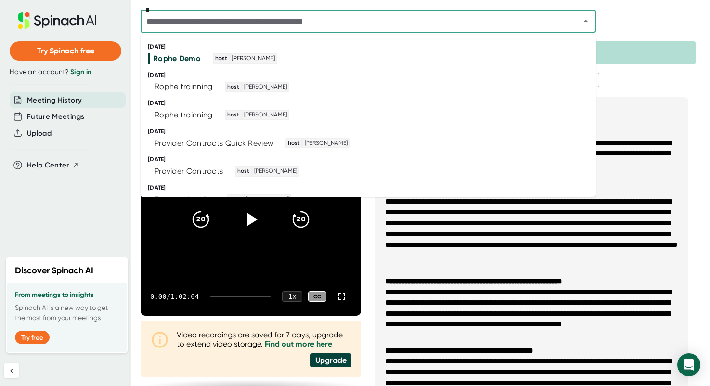
click at [388, 19] on input "text" at bounding box center [353, 20] width 421 height 13
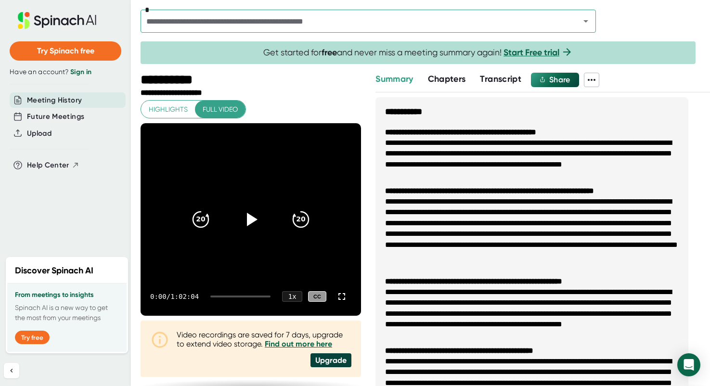
click at [640, 140] on li "**********" at bounding box center [532, 159] width 294 height 42
click at [490, 117] on ul "**********" at bounding box center [532, 278] width 313 height 323
click at [517, 80] on span "Transcript" at bounding box center [500, 79] width 41 height 11
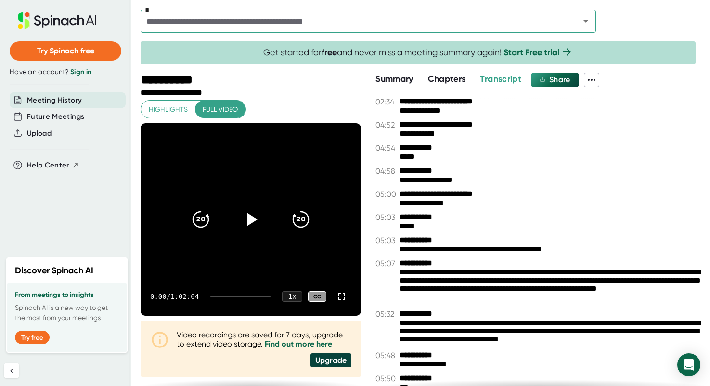
click at [603, 80] on span at bounding box center [608, 80] width 19 height 14
click at [597, 80] on icon at bounding box center [592, 80] width 12 height 12
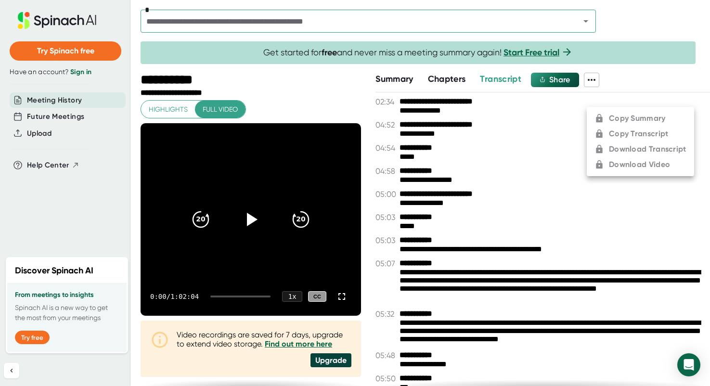
click at [550, 79] on div at bounding box center [355, 193] width 710 height 386
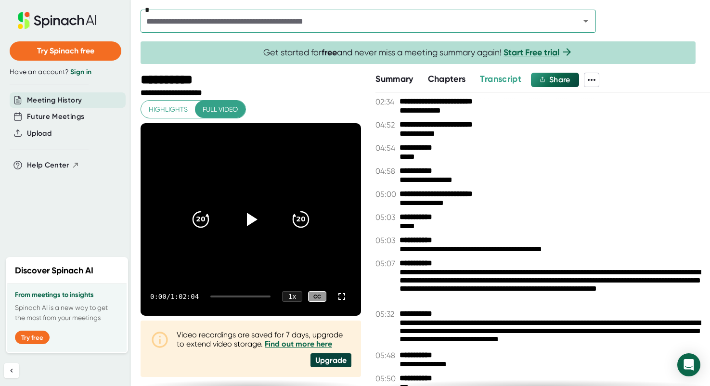
click at [503, 148] on div "**********" at bounding box center [543, 147] width 335 height 9
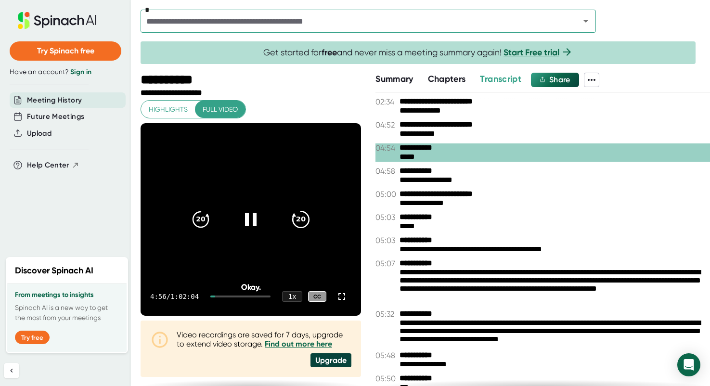
click at [316, 217] on div "20 20" at bounding box center [250, 219] width 139 height 39
click at [249, 226] on icon at bounding box center [251, 219] width 24 height 24
click at [322, 357] on div "Upgrade" at bounding box center [331, 360] width 41 height 14
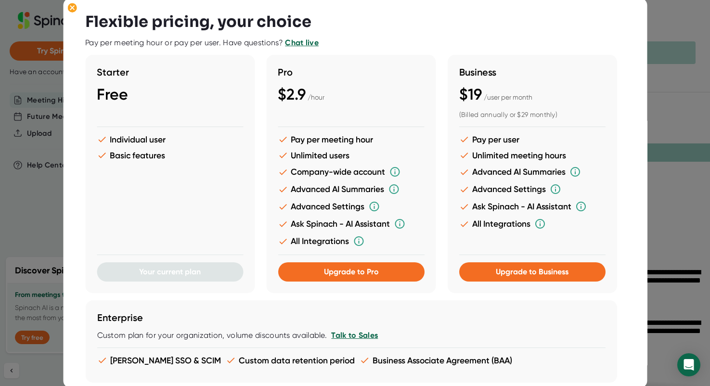
click at [637, 79] on div "Flexible pricing, your choice Pay per meeting hour or pay per user. Have questi…" at bounding box center [355, 193] width 584 height 390
click at [639, 88] on div "Flexible pricing, your choice Pay per meeting hour or pay per user. Have questi…" at bounding box center [355, 193] width 584 height 390
click at [708, 71] on div at bounding box center [355, 193] width 710 height 386
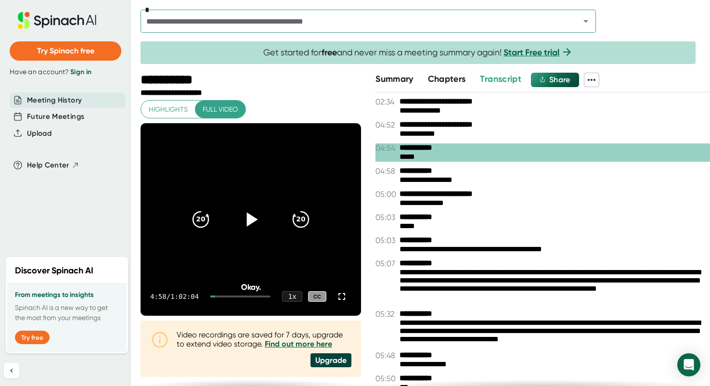
drag, startPoint x: 442, startPoint y: 73, endPoint x: 427, endPoint y: 73, distance: 15.9
click at [442, 74] on span "Chapters" at bounding box center [447, 79] width 38 height 11
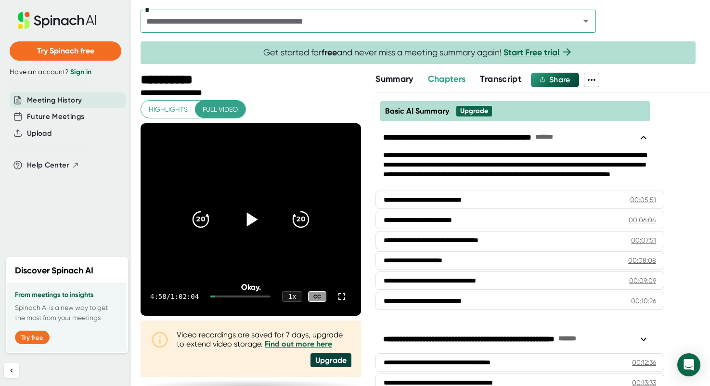
click at [406, 74] on span "Summary" at bounding box center [395, 79] width 38 height 11
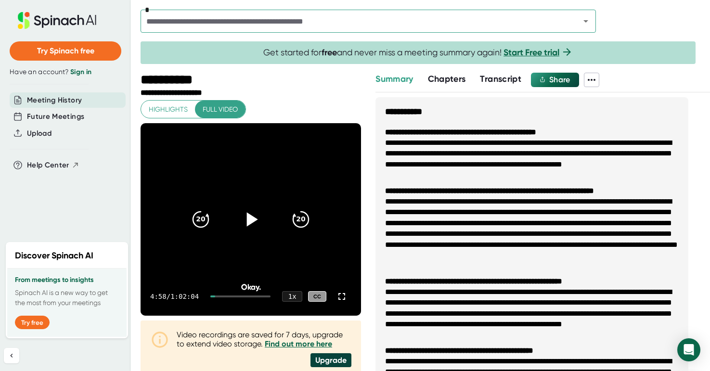
click at [491, 78] on span "Transcript" at bounding box center [500, 79] width 41 height 11
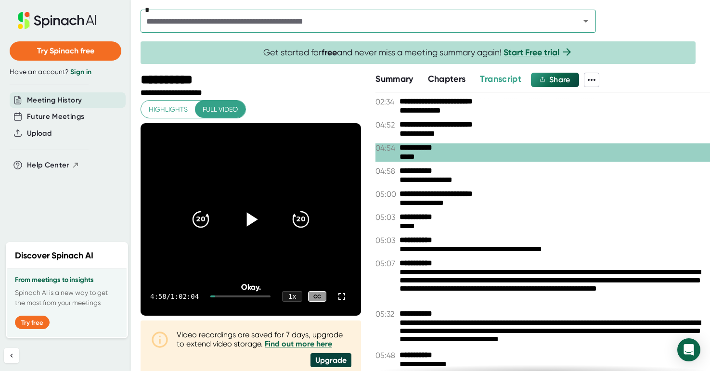
click at [505, 177] on div "**********" at bounding box center [551, 180] width 303 height 9
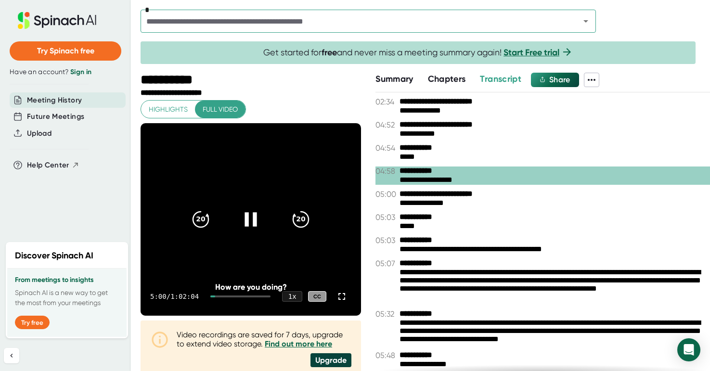
click at [251, 218] on icon at bounding box center [251, 219] width 12 height 14
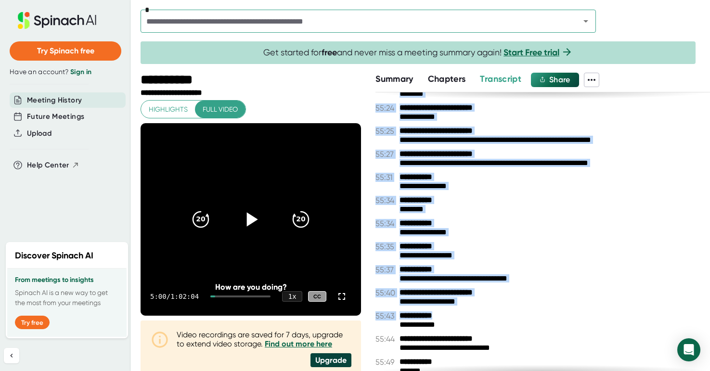
scroll to position [19927, 0]
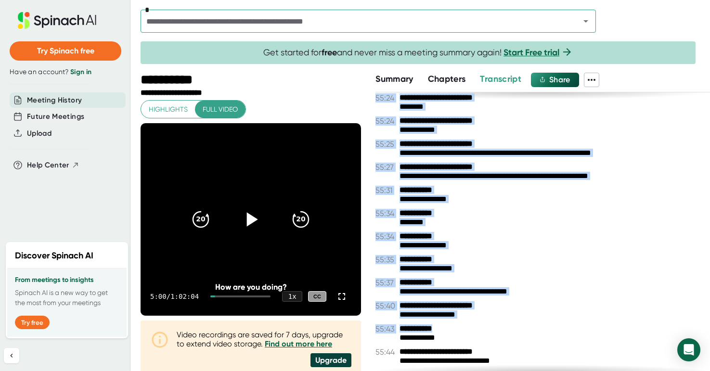
drag, startPoint x: 458, startPoint y: 198, endPoint x: 416, endPoint y: 110, distance: 96.9
click at [416, 110] on div "**********" at bounding box center [543, 231] width 335 height 279
click at [63, 97] on span "Meeting History" at bounding box center [54, 100] width 55 height 11
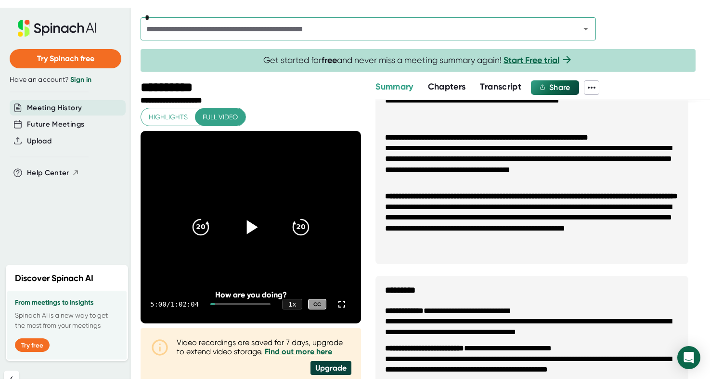
scroll to position [546, 0]
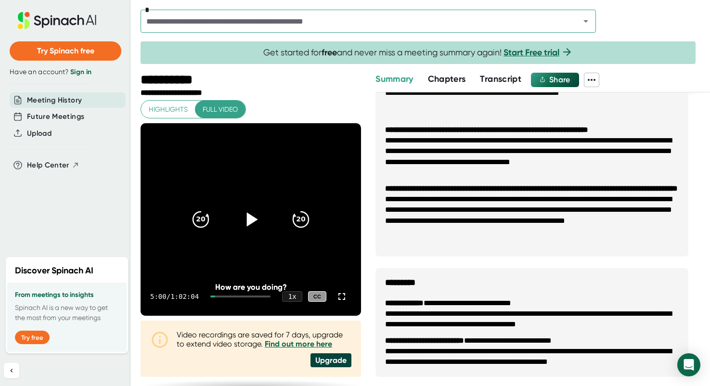
click at [70, 96] on span "Meeting History" at bounding box center [54, 100] width 55 height 11
click at [75, 71] on link "Sign in" at bounding box center [80, 72] width 21 height 8
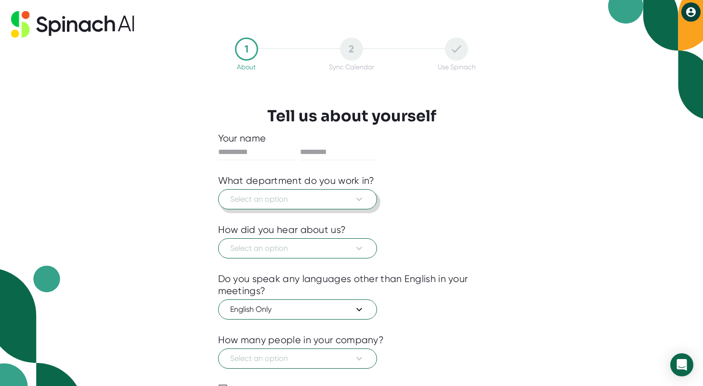
click at [354, 194] on icon at bounding box center [359, 200] width 12 height 12
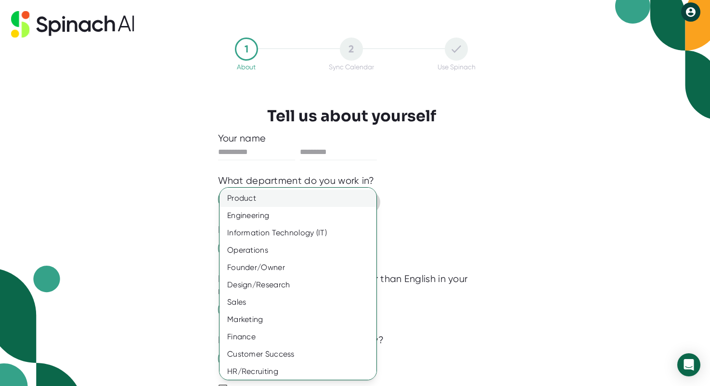
click at [351, 197] on div "Product" at bounding box center [302, 198] width 164 height 17
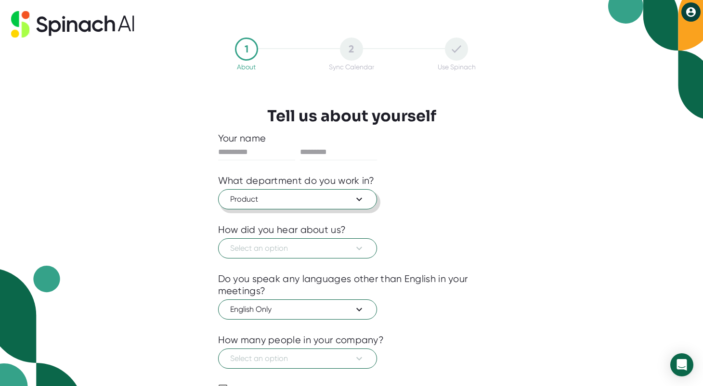
scroll to position [50, 0]
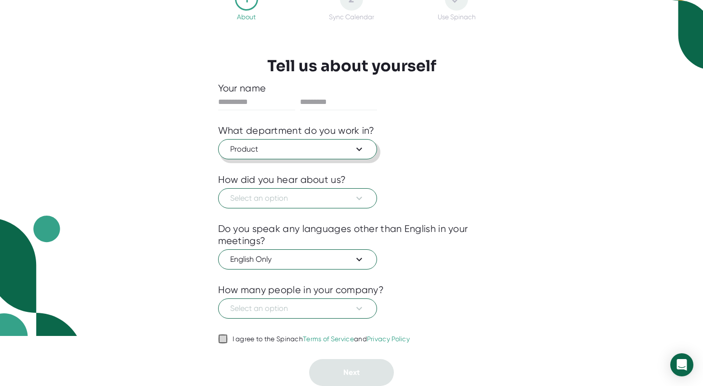
click at [226, 337] on input "I agree to the Spinach Terms of Service and Privacy Policy" at bounding box center [223, 339] width 10 height 12
checkbox input "true"
click at [333, 191] on button "Select an option" at bounding box center [297, 198] width 159 height 20
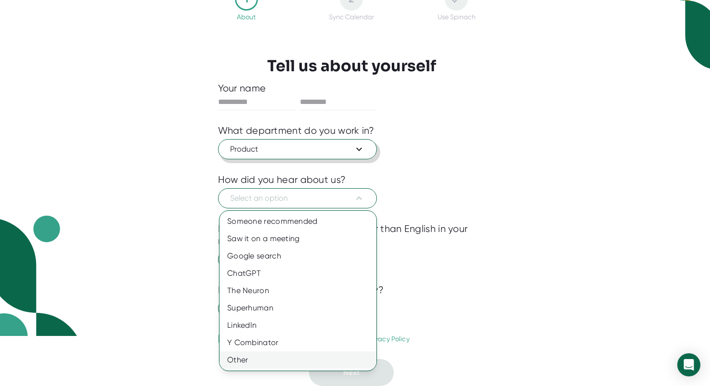
click at [267, 365] on div "Other" at bounding box center [298, 359] width 157 height 17
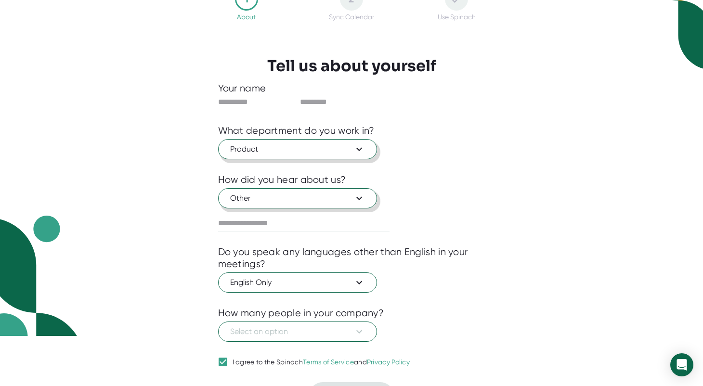
click at [316, 204] on button "Other" at bounding box center [297, 198] width 159 height 20
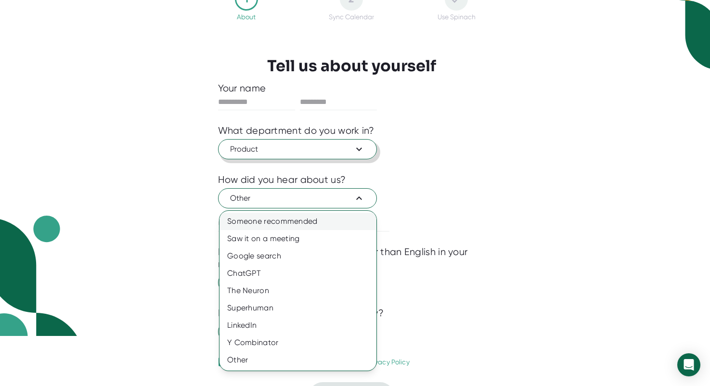
click at [308, 221] on div "Someone recommended" at bounding box center [298, 221] width 157 height 17
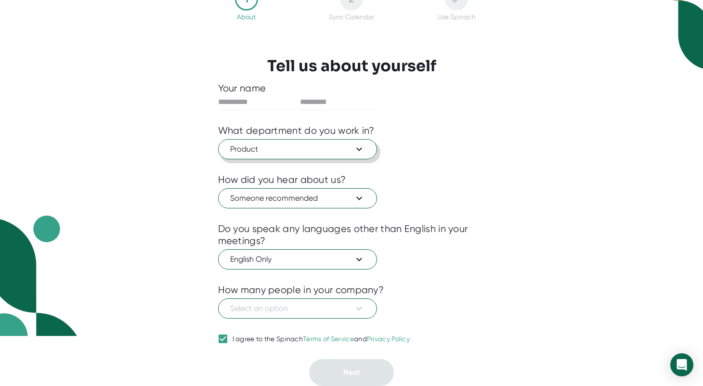
click at [278, 327] on div at bounding box center [351, 326] width 267 height 14
click at [279, 312] on span "Select an option" at bounding box center [297, 309] width 135 height 12
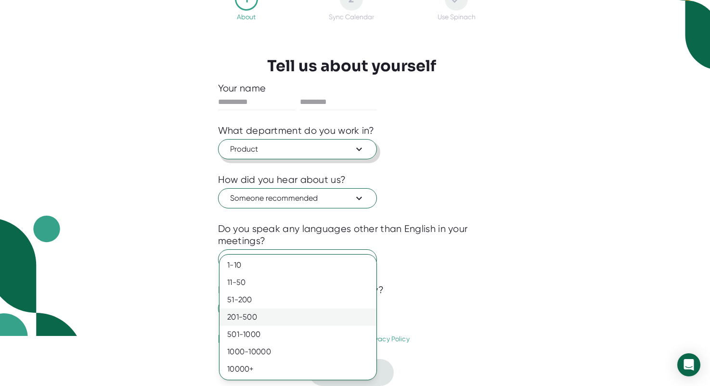
click at [279, 322] on div "201-500" at bounding box center [298, 317] width 157 height 17
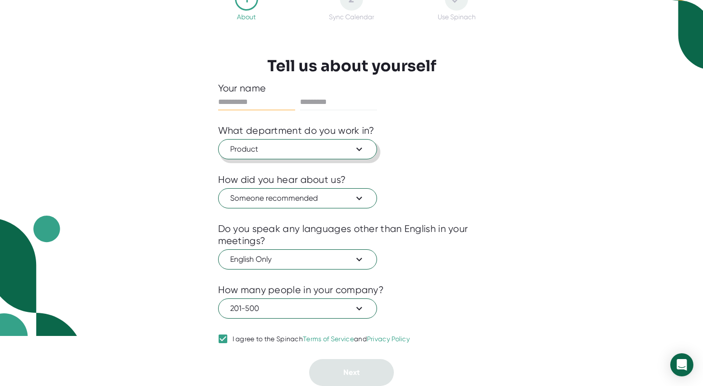
click at [270, 98] on input "text" at bounding box center [256, 101] width 77 height 15
type input "*"
type input "*****"
click at [335, 104] on input "text" at bounding box center [338, 101] width 77 height 15
type input "*****"
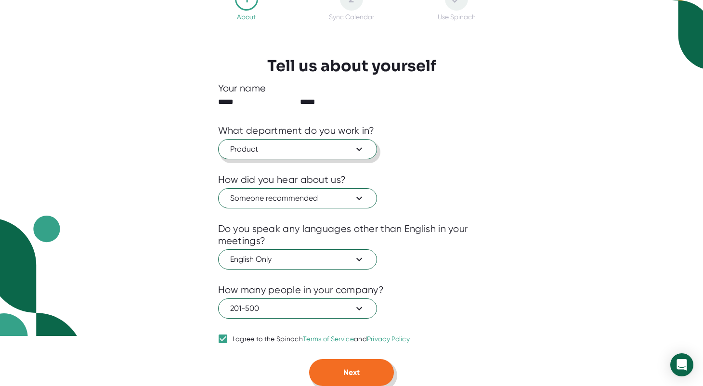
click at [345, 367] on button "Next" at bounding box center [351, 372] width 85 height 27
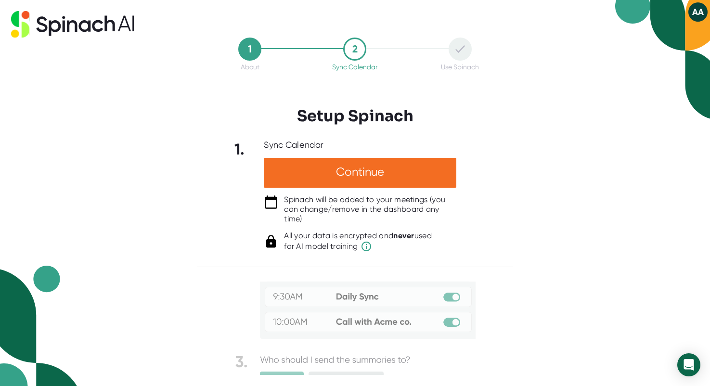
scroll to position [102, 0]
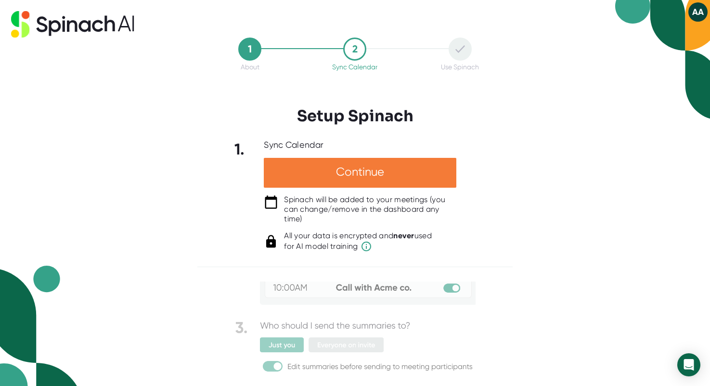
click at [369, 160] on div "Continue" at bounding box center [360, 173] width 193 height 30
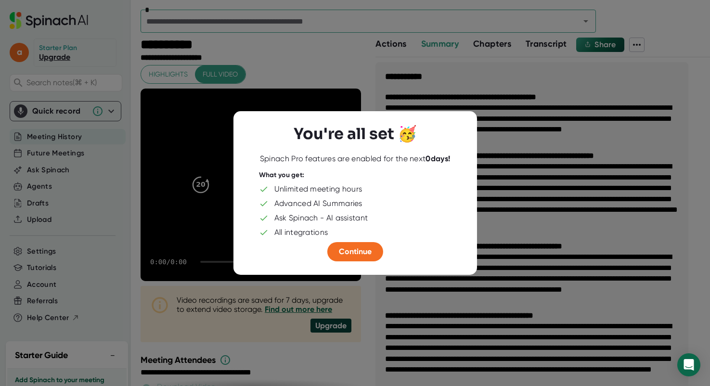
click at [367, 167] on div "You're all set 🥳 Spinach Pro features are enabled for the next 0 days! What you…" at bounding box center [355, 193] width 217 height 137
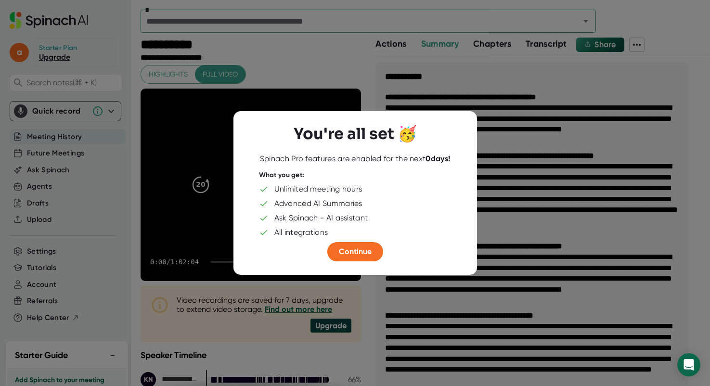
click at [352, 242] on div "You're all set 🥳 Spinach Pro features are enabled for the next 0 days! What you…" at bounding box center [355, 193] width 217 height 137
click at [351, 251] on span "Continue" at bounding box center [355, 251] width 33 height 9
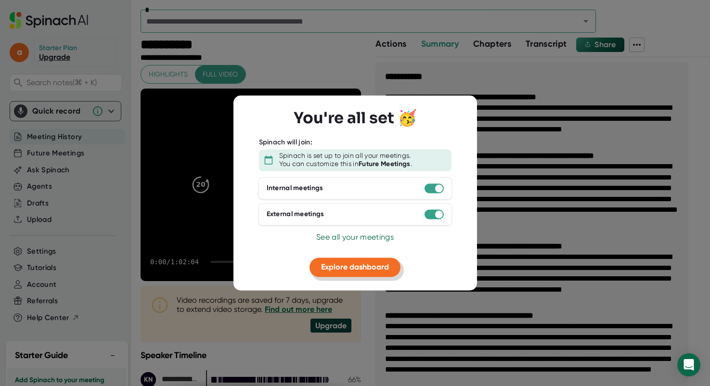
click at [352, 263] on span "Explore dashboard" at bounding box center [355, 266] width 68 height 9
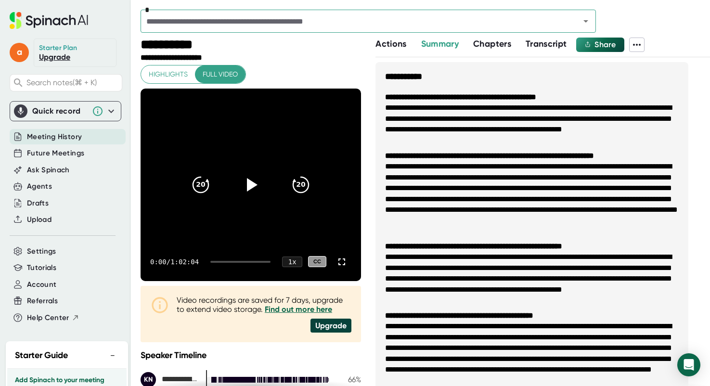
click at [43, 162] on div "Ask Spinach" at bounding box center [66, 170] width 112 height 17
click at [44, 134] on span "Meeting History" at bounding box center [54, 136] width 55 height 11
click at [45, 152] on span "Future Meetings" at bounding box center [55, 153] width 57 height 11
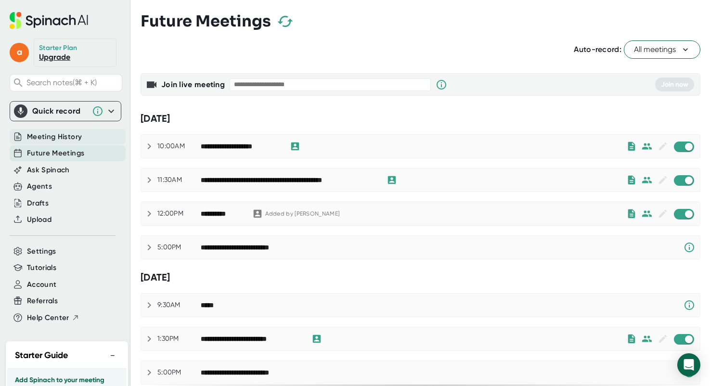
click at [48, 139] on span "Meeting History" at bounding box center [54, 136] width 55 height 11
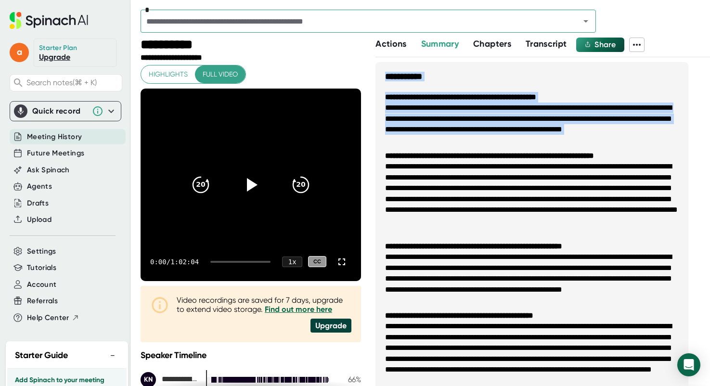
drag, startPoint x: 702, startPoint y: 69, endPoint x: 699, endPoint y: 147, distance: 77.6
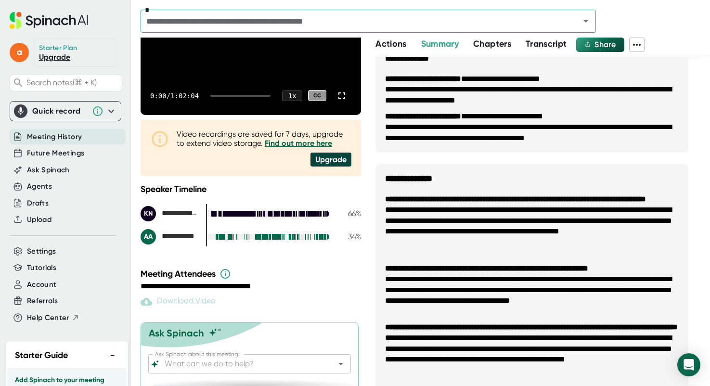
scroll to position [189, 0]
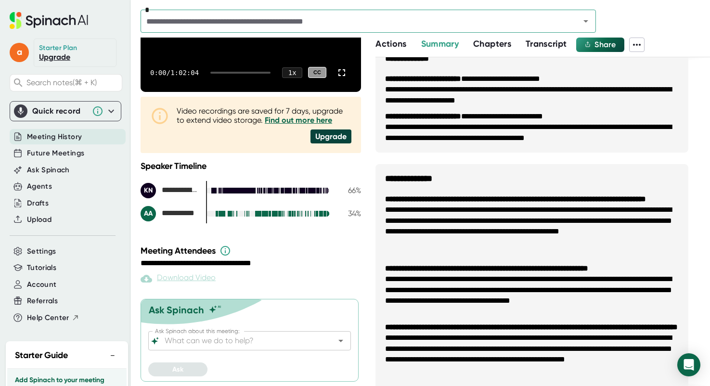
click at [257, 350] on div "Ask Spinach about this meeting: Ask Spinach about this meeting:" at bounding box center [249, 343] width 203 height 24
click at [257, 346] on input "Ask Spinach about this meeting:" at bounding box center [241, 340] width 157 height 13
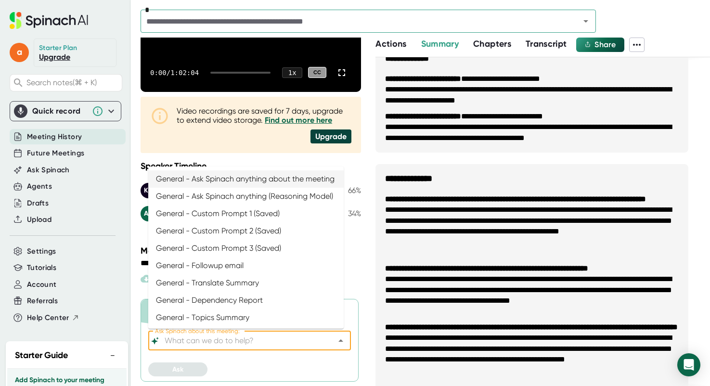
click at [237, 184] on li "General - Ask Spinach anything about the meeting" at bounding box center [245, 178] width 195 height 17
type input "General - Ask Spinach anything about the meeting"
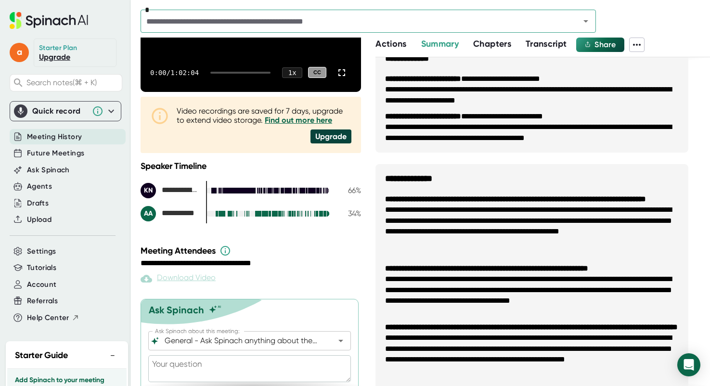
click at [219, 370] on textarea at bounding box center [249, 368] width 203 height 27
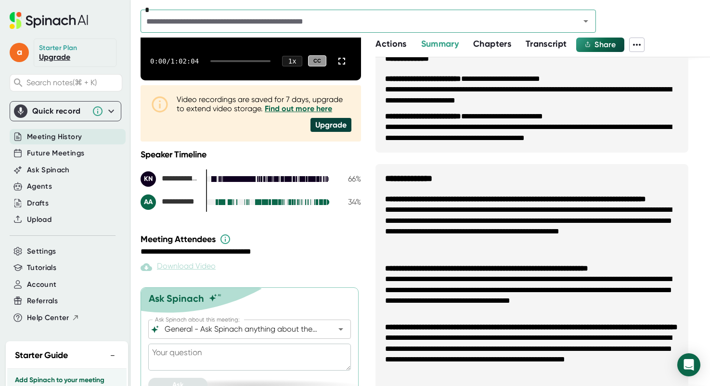
scroll to position [215, 0]
